Goal: Transaction & Acquisition: Purchase product/service

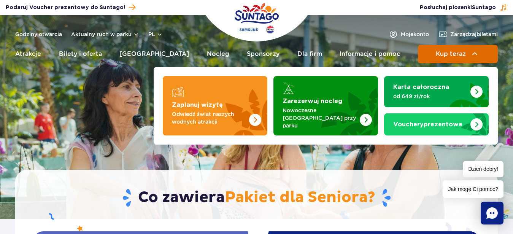
click at [462, 54] on span "Kup teraz" at bounding box center [451, 54] width 30 height 7
click at [458, 52] on span "Kup teraz" at bounding box center [451, 54] width 30 height 7
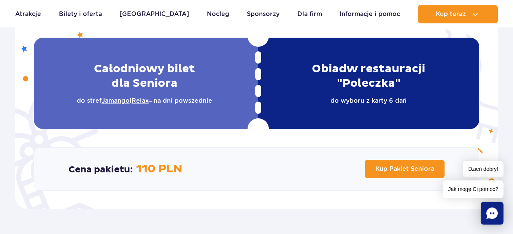
scroll to position [194, 0]
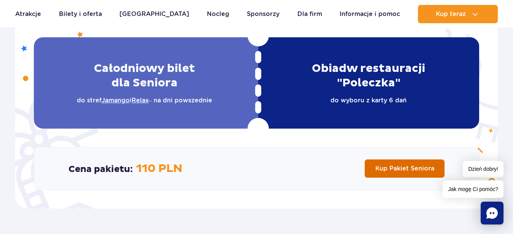
click at [411, 169] on span "Kup Pakiet Seniora" at bounding box center [404, 168] width 59 height 7
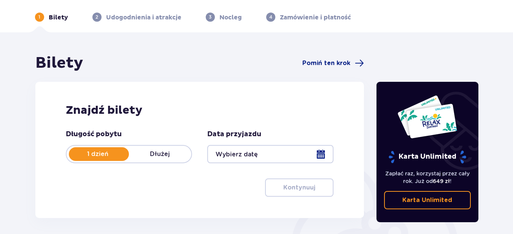
scroll to position [39, 0]
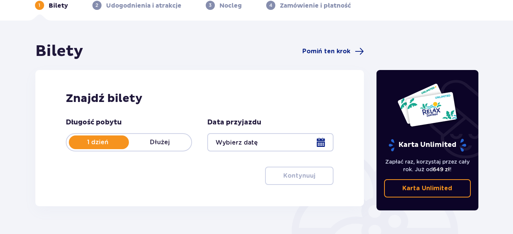
click at [320, 143] on div at bounding box center [270, 142] width 126 height 18
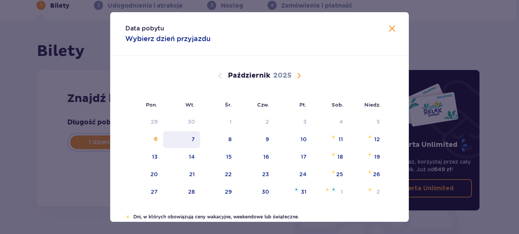
click at [192, 137] on div "7" at bounding box center [193, 139] width 3 height 8
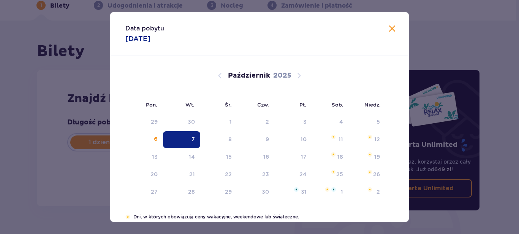
type input "07.10.25"
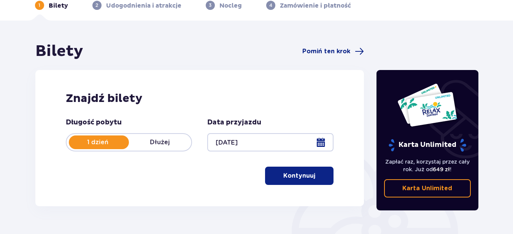
click at [306, 176] on p "Kontynuuj" at bounding box center [299, 175] width 32 height 8
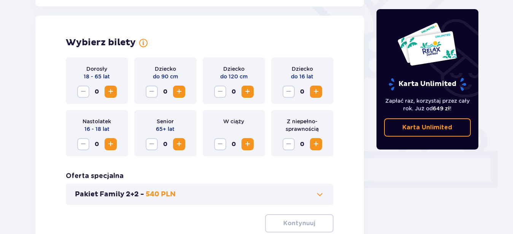
scroll to position [211, 0]
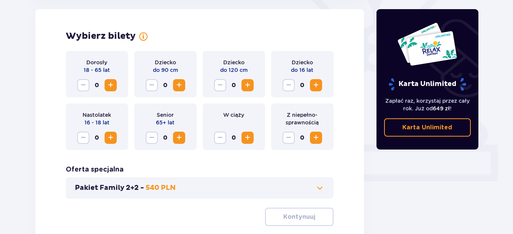
click at [180, 137] on span "Zwiększ" at bounding box center [178, 137] width 9 height 9
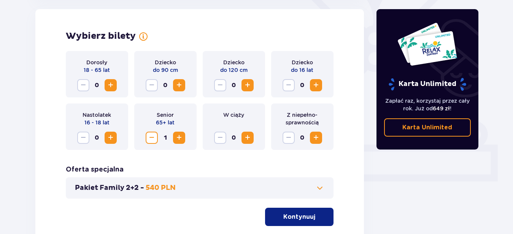
click at [305, 216] on p "Kontynuuj" at bounding box center [299, 217] width 32 height 8
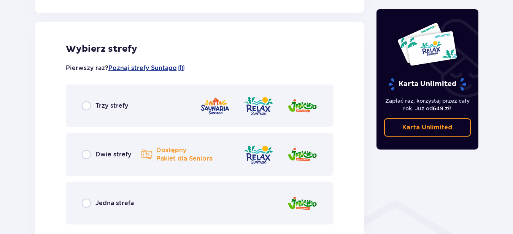
scroll to position [422, 0]
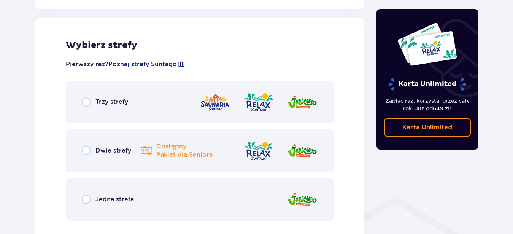
click at [89, 152] on input "radio" at bounding box center [86, 150] width 9 height 9
radio input "true"
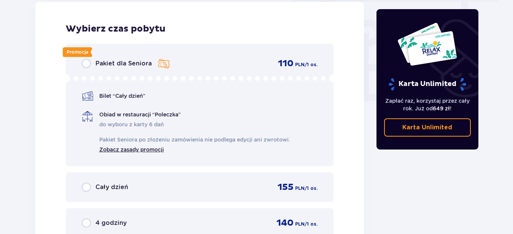
scroll to position [687, 0]
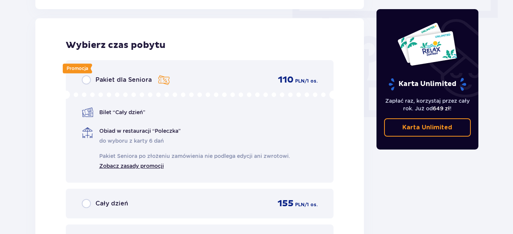
click at [85, 79] on input "radio" at bounding box center [86, 79] width 9 height 9
radio input "true"
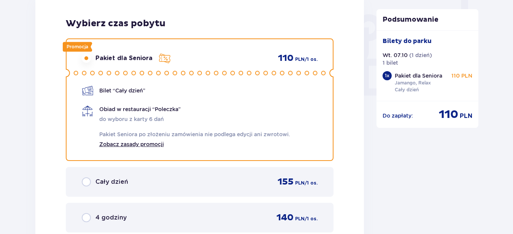
scroll to position [948, 0]
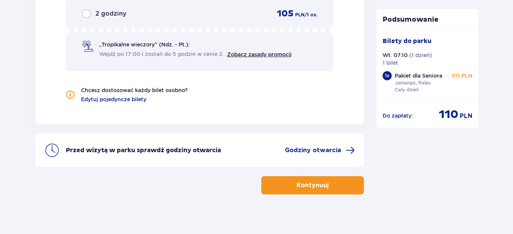
click at [324, 186] on button "Kontynuuj" at bounding box center [312, 185] width 103 height 18
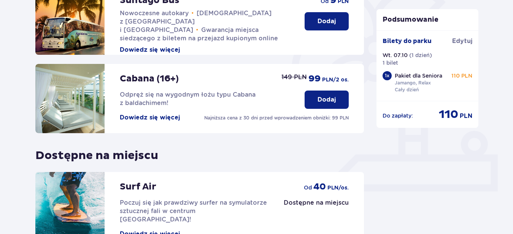
scroll to position [271, 0]
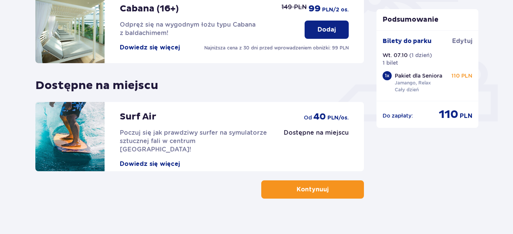
click at [319, 189] on p "Kontynuuj" at bounding box center [313, 189] width 32 height 8
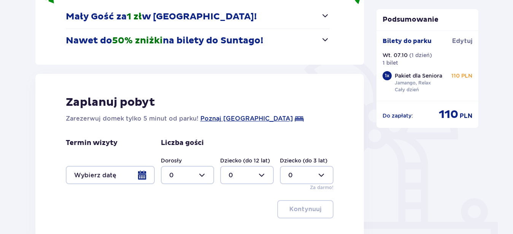
scroll to position [135, 0]
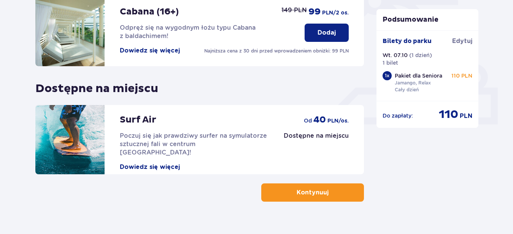
scroll to position [282, 0]
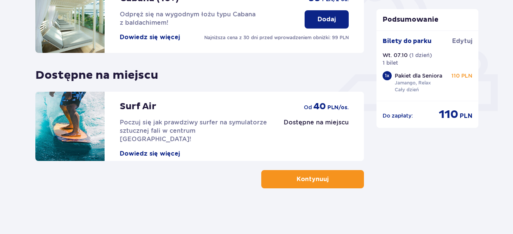
click at [320, 179] on p "Kontynuuj" at bounding box center [313, 179] width 32 height 8
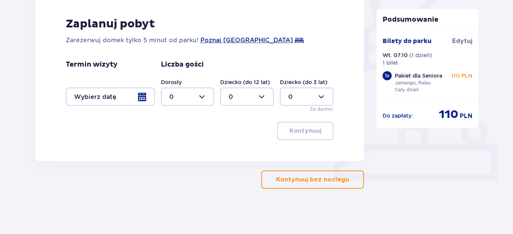
scroll to position [213, 0]
click at [329, 178] on p "Kontynuuj bez noclegu" at bounding box center [312, 179] width 73 height 8
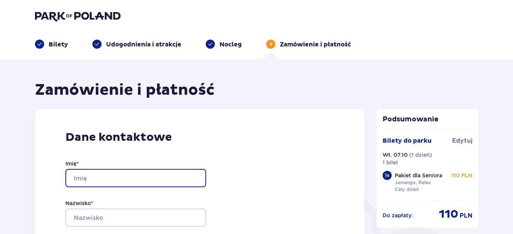
click at [75, 179] on input "Imię *" at bounding box center [135, 178] width 141 height 18
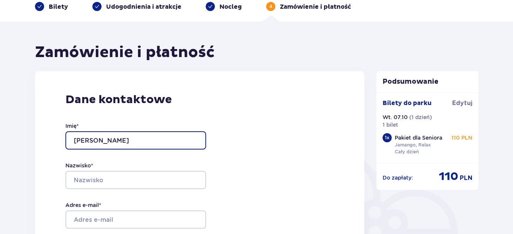
scroll to position [78, 0]
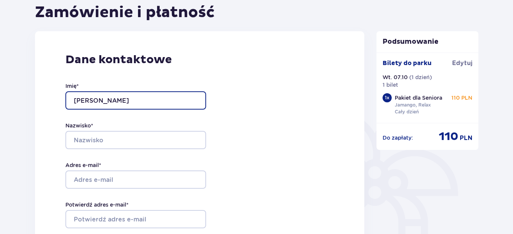
type input "franciszka"
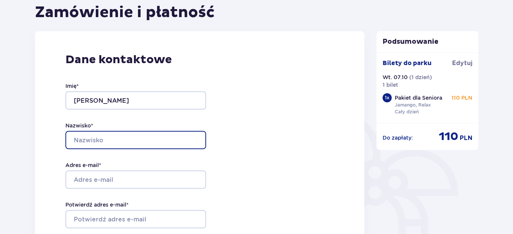
click at [82, 138] on input "Nazwisko *" at bounding box center [135, 140] width 141 height 18
type input "bartosiewicz"
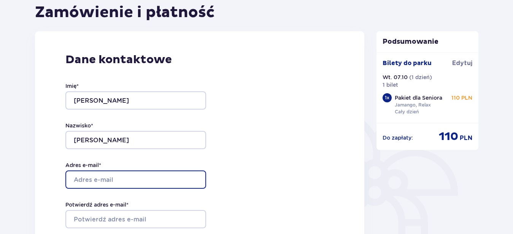
click at [83, 179] on input "Adres e-mail *" at bounding box center [135, 179] width 141 height 18
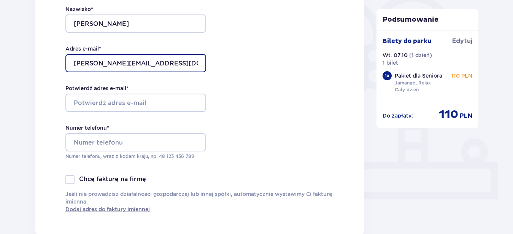
type input "f.bartosiewicz@interia.pl"
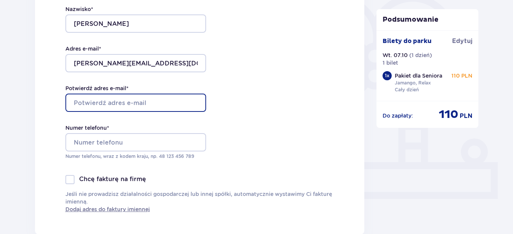
click at [87, 103] on input "Potwierdź adres e-mail *" at bounding box center [135, 103] width 141 height 18
type input "f.bartosiewicz@interia.pl"
